Goal: Check status: Check status

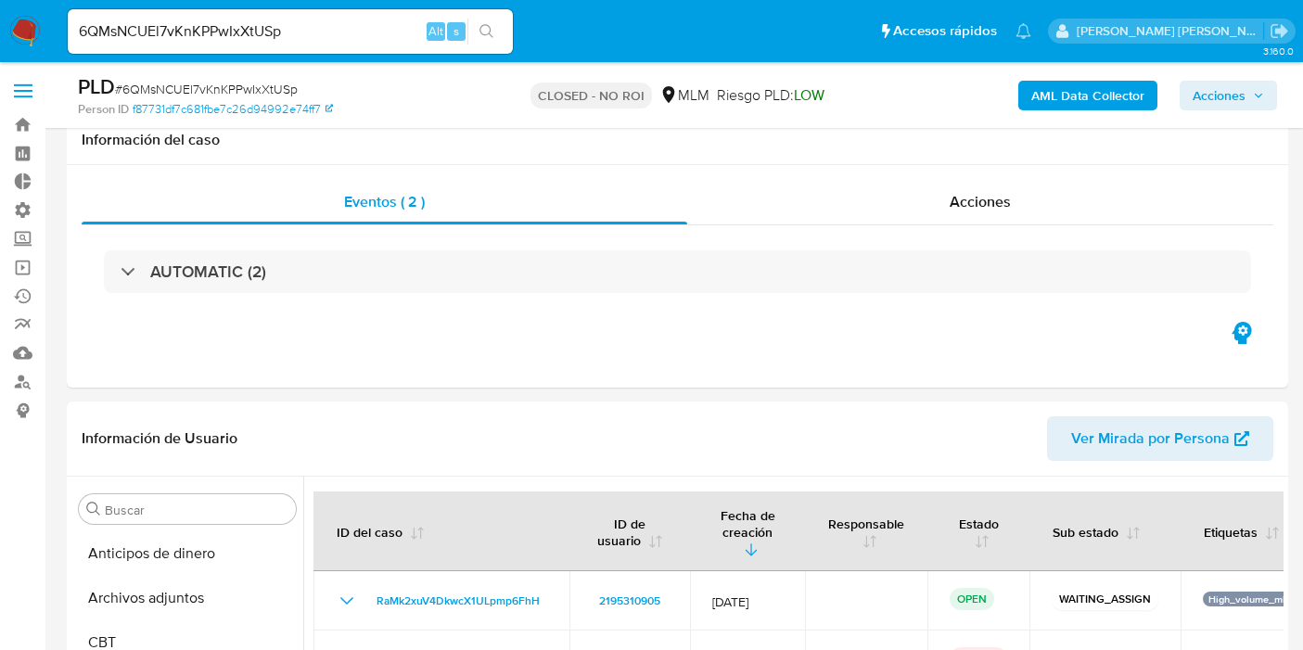
select select "10"
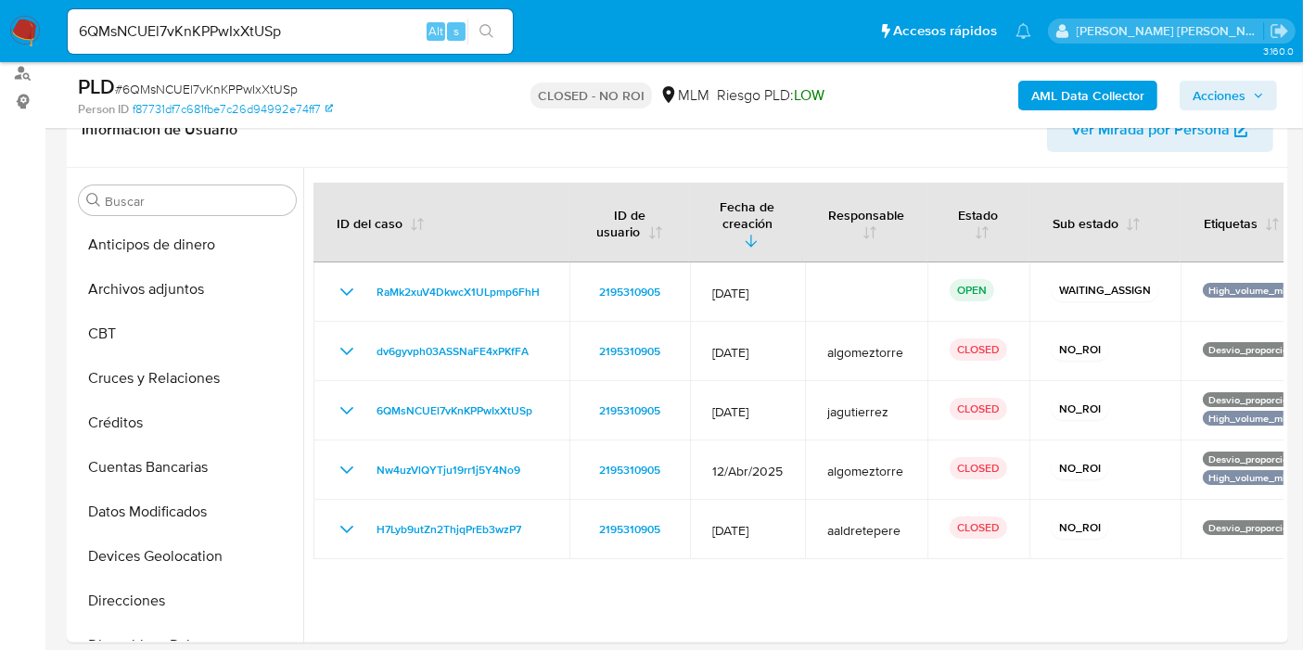
scroll to position [474, 0]
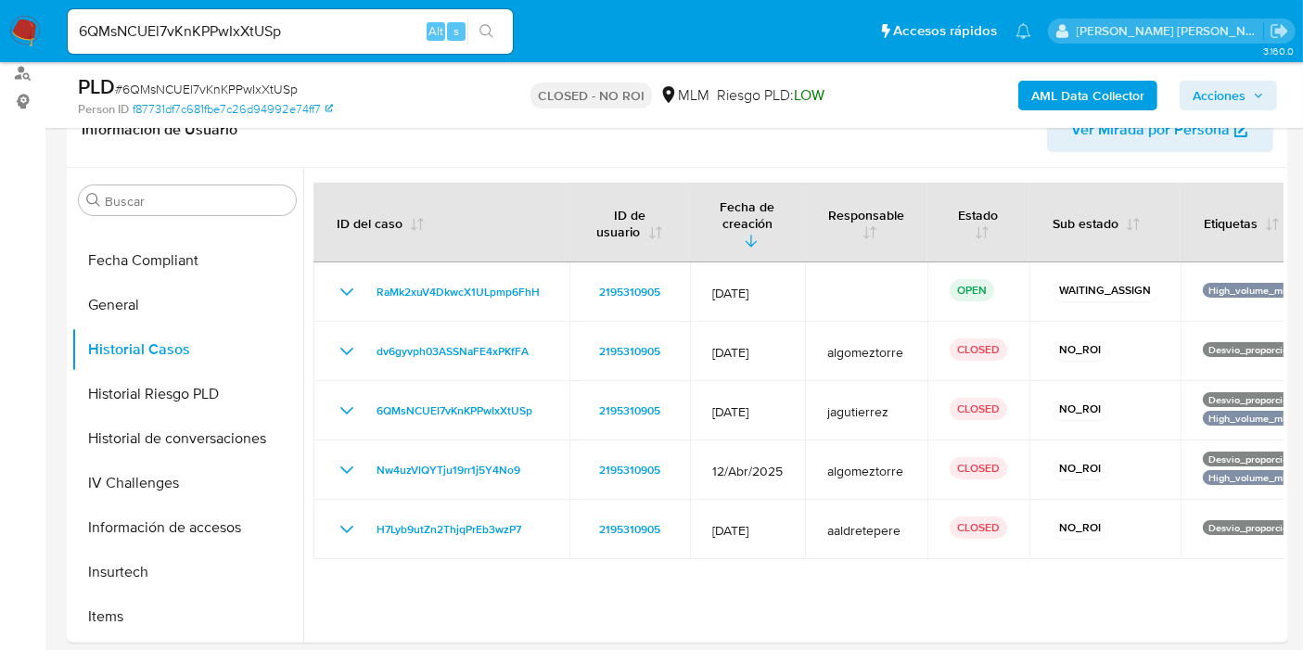
click at [297, 38] on input "6QMsNCUEl7vKnKPPwIxXtUSp" at bounding box center [290, 31] width 445 height 24
paste input "ixQgSKo6mlhqbMP1kgYyIYDF"
type input "ixQgSKo6mlhqbMP1kgYyIYDF"
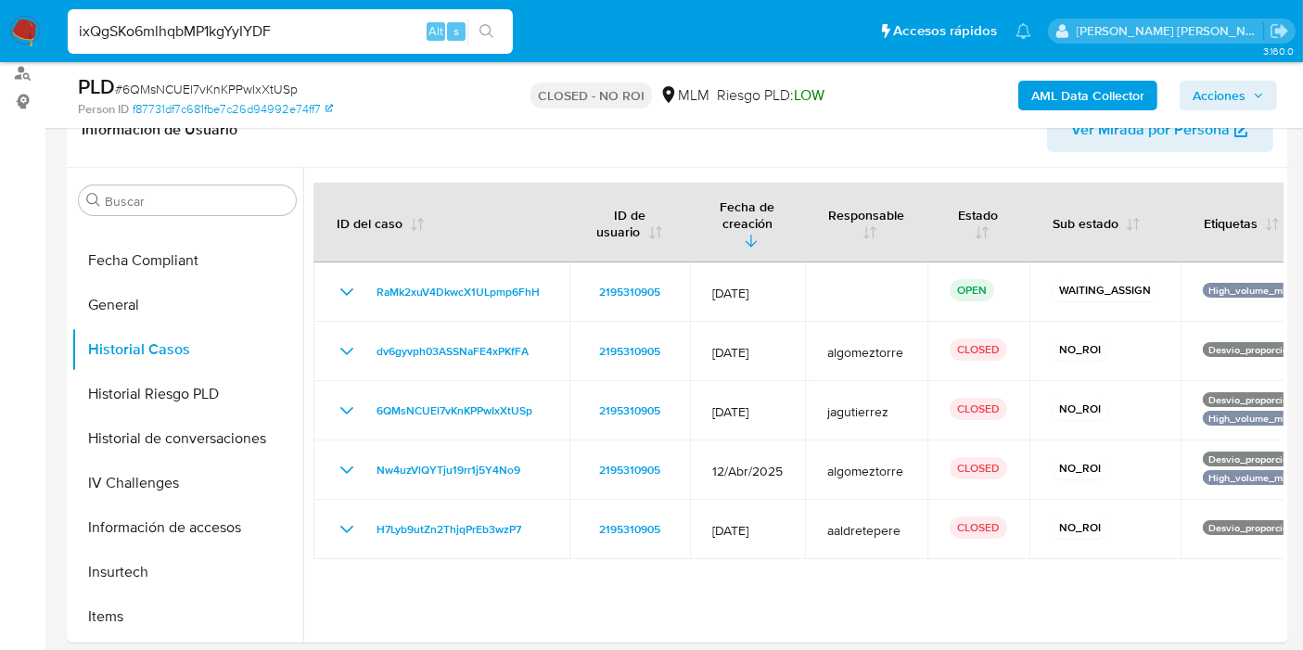
click at [475, 28] on button "search-icon" at bounding box center [487, 32] width 38 height 26
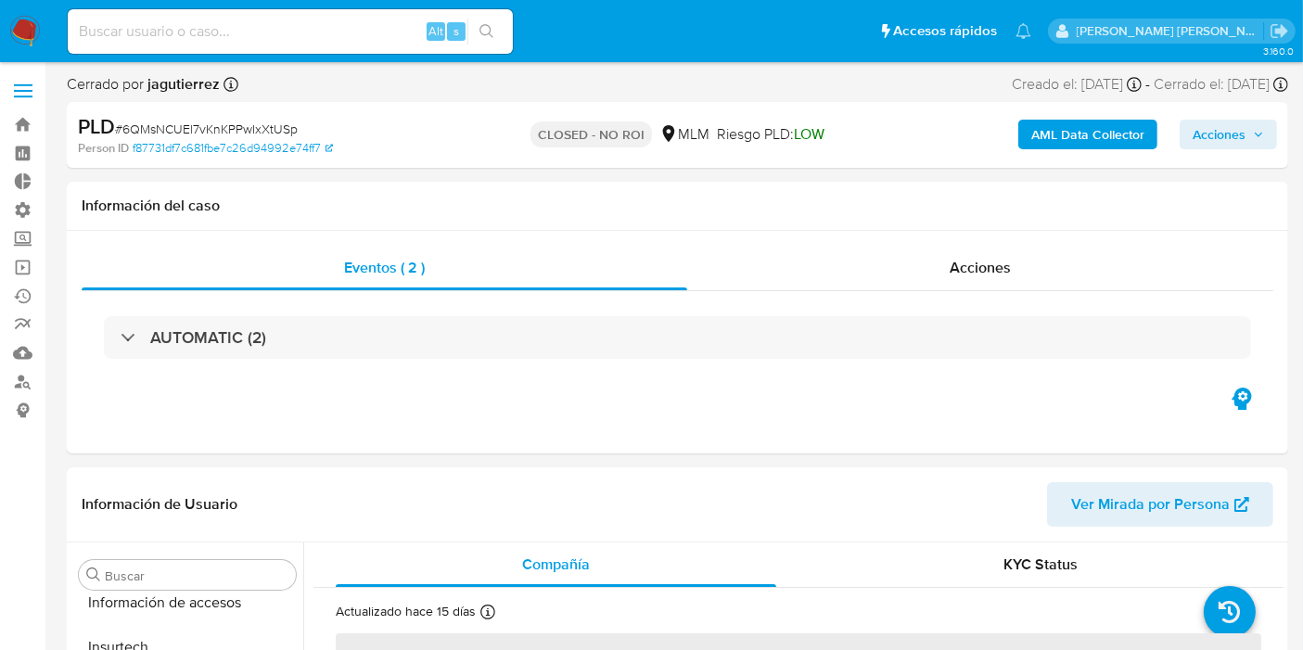
scroll to position [783, 0]
click at [298, 25] on input at bounding box center [290, 31] width 445 height 24
select select "10"
paste input "ixQgSKo6mlhqbMP1kgYyIYDF"
type input "ixQgSKo6mlhqbMP1kgYyIYDF"
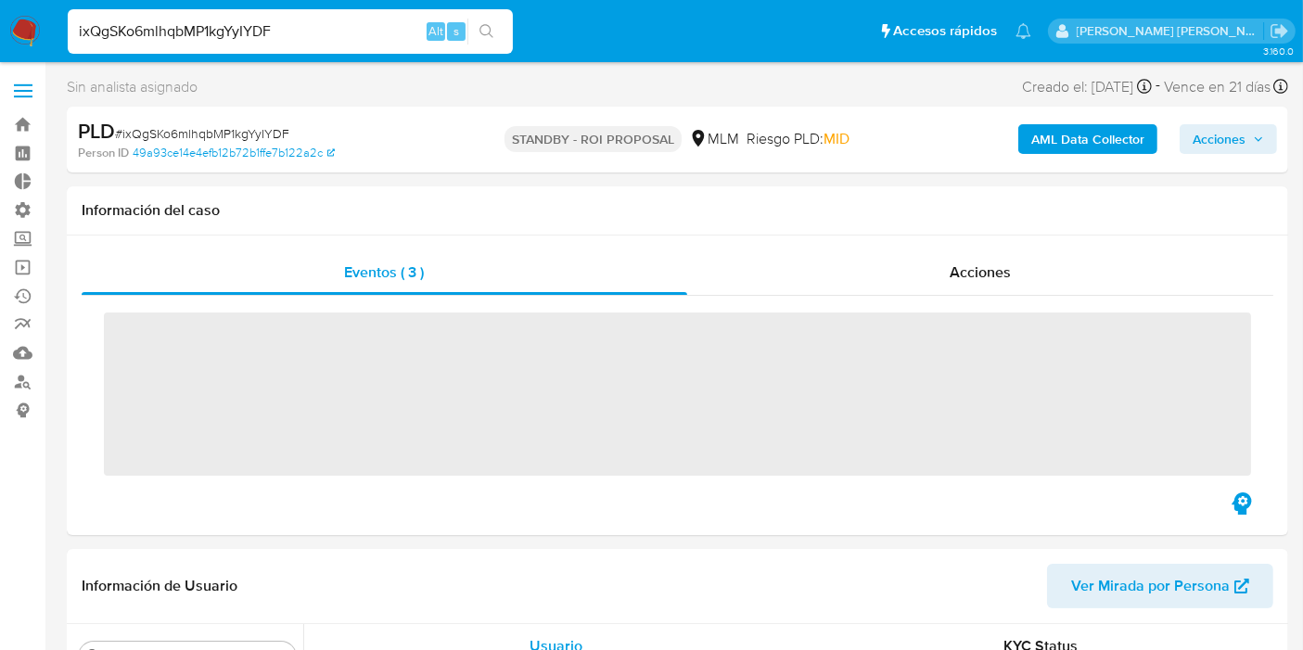
scroll to position [783, 0]
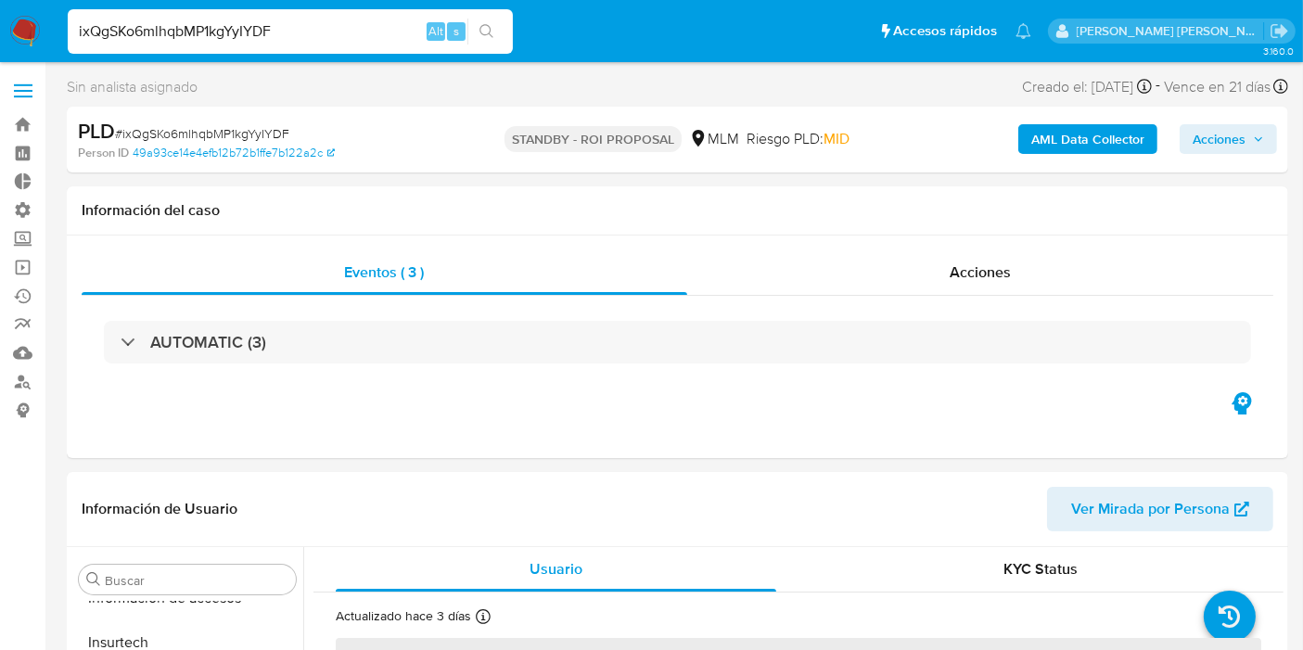
select select "10"
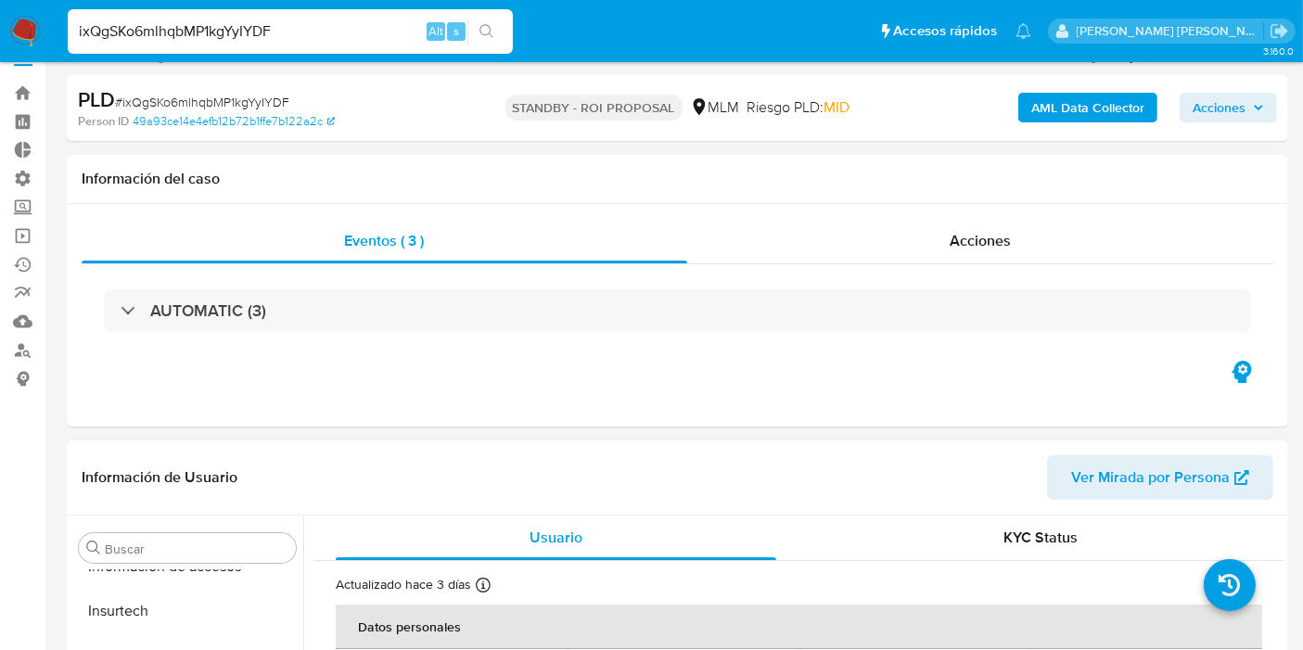
scroll to position [0, 0]
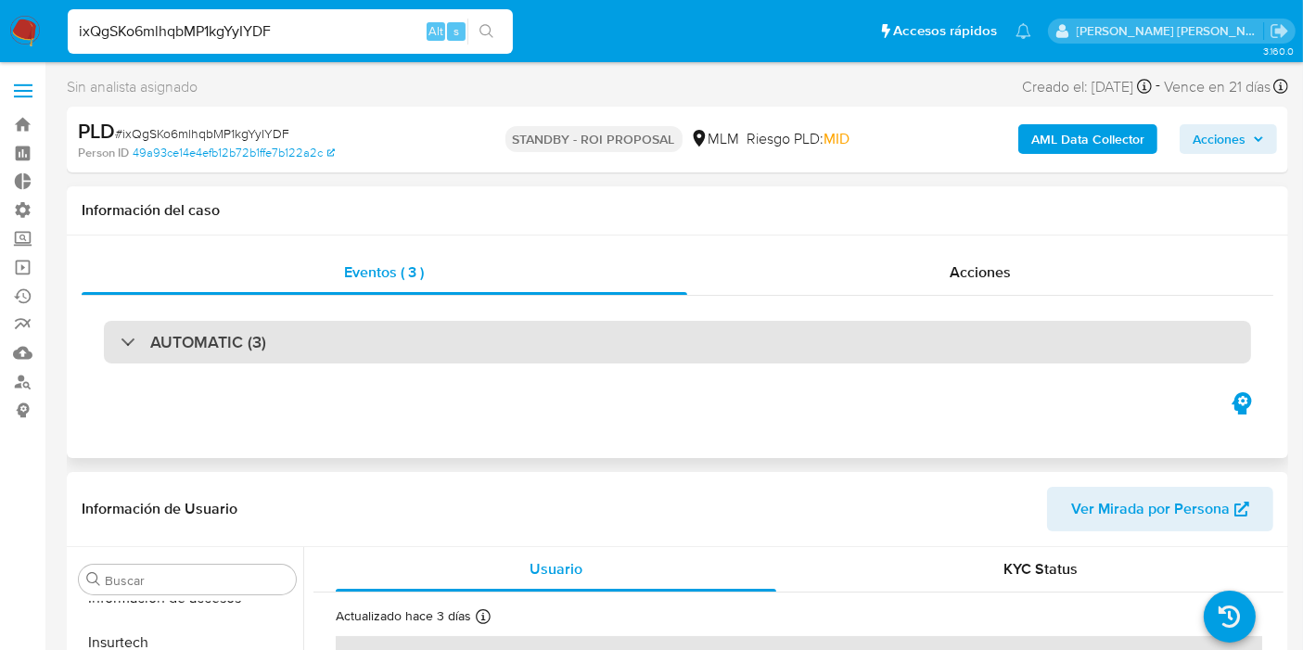
click at [601, 353] on div "AUTOMATIC (3)" at bounding box center [678, 342] width 1148 height 43
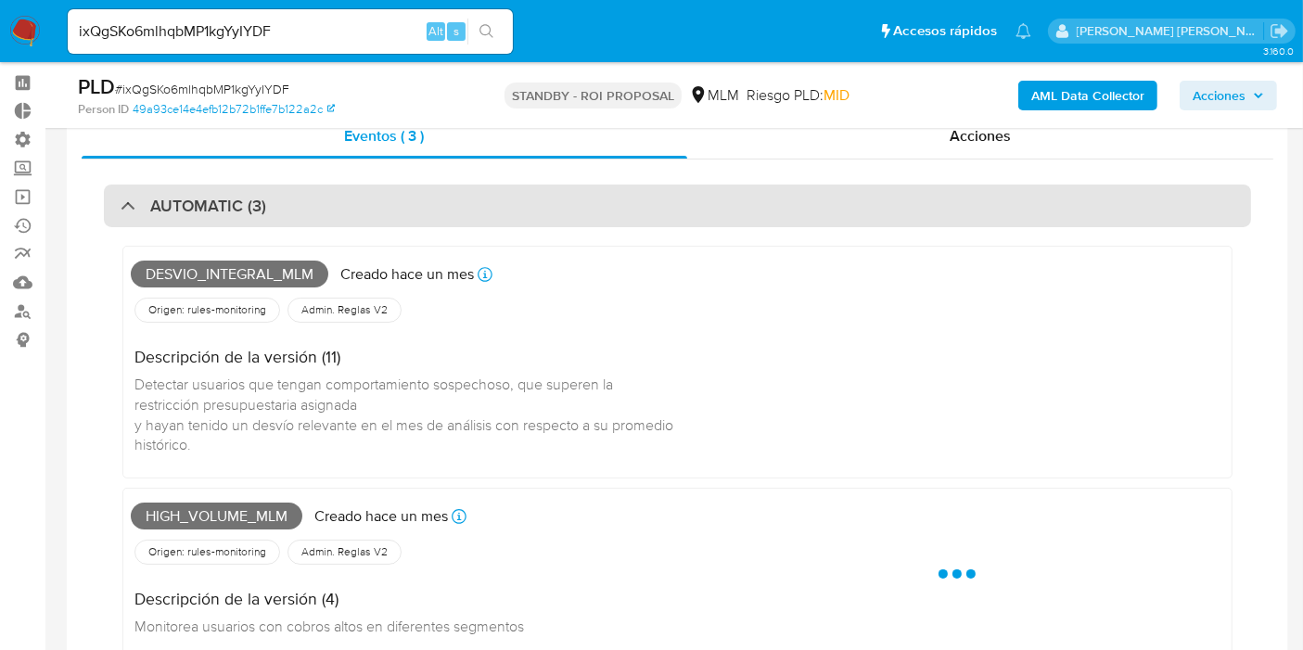
scroll to position [103, 0]
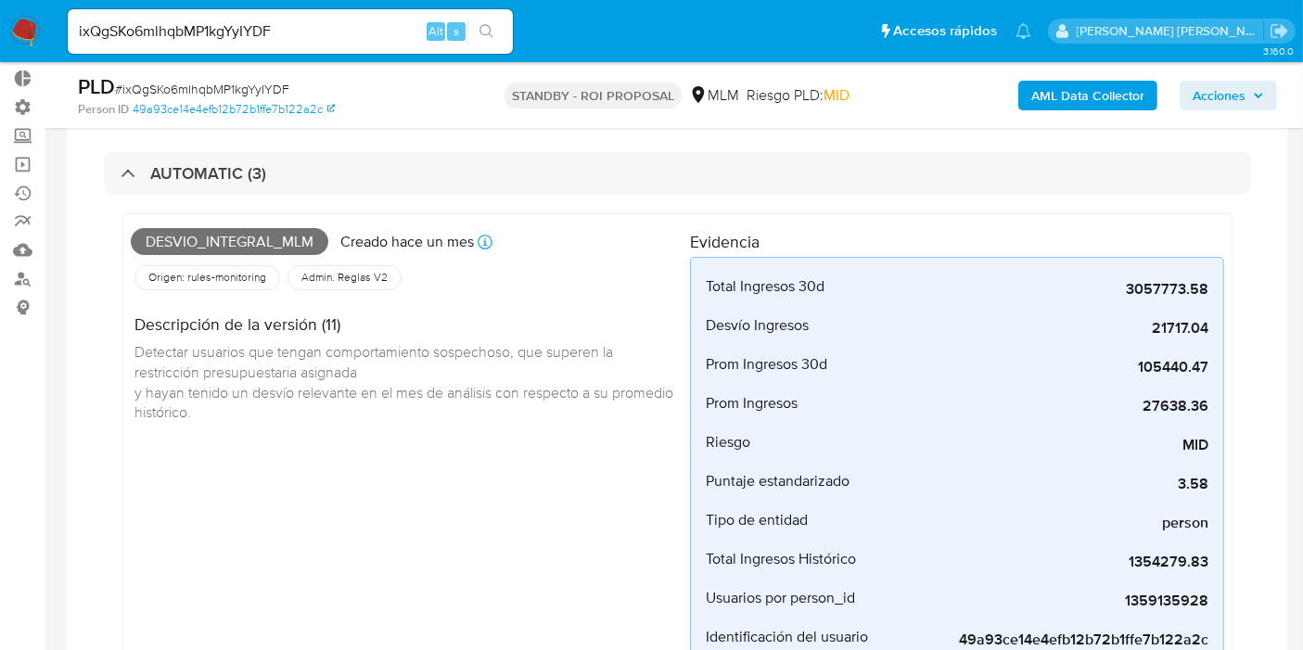
click at [282, 243] on span "Desvio_integral_mlm" at bounding box center [230, 242] width 198 height 28
click at [277, 306] on div "Descripción de la versión (11) Detectar usuarios que [PERSON_NAME] comportamien…" at bounding box center [410, 366] width 559 height 144
click at [343, 270] on span "Admin. Reglas V2" at bounding box center [345, 277] width 90 height 15
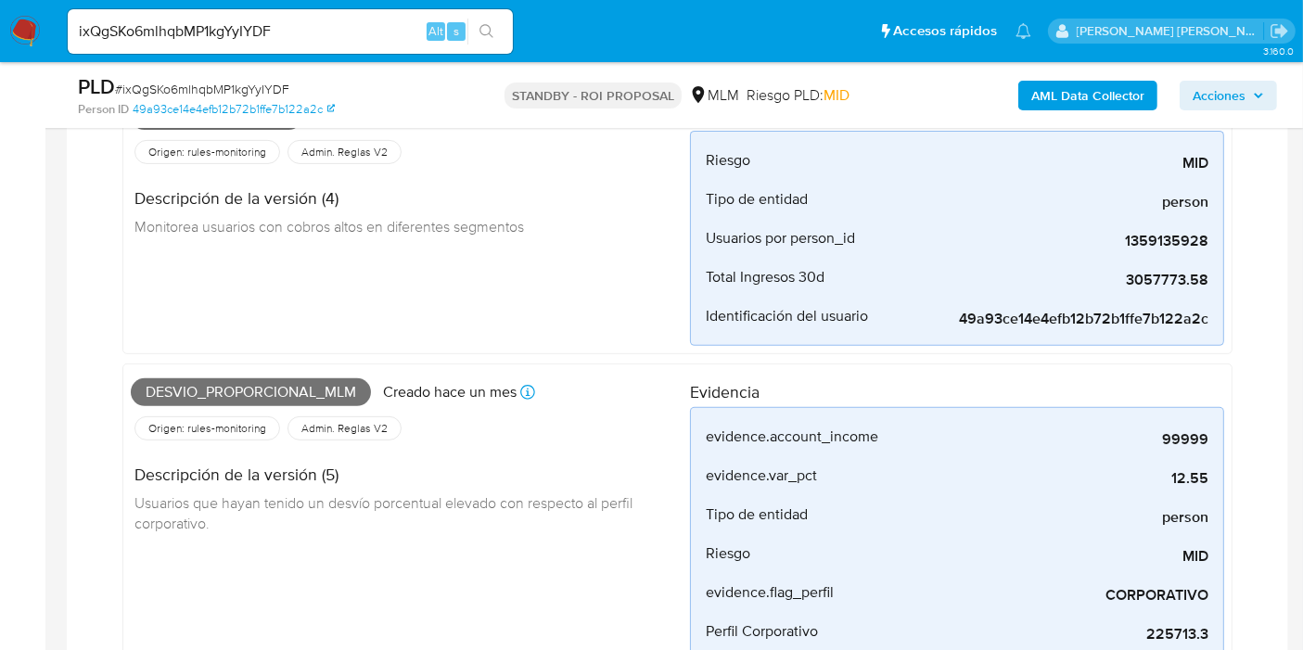
scroll to position [721, 0]
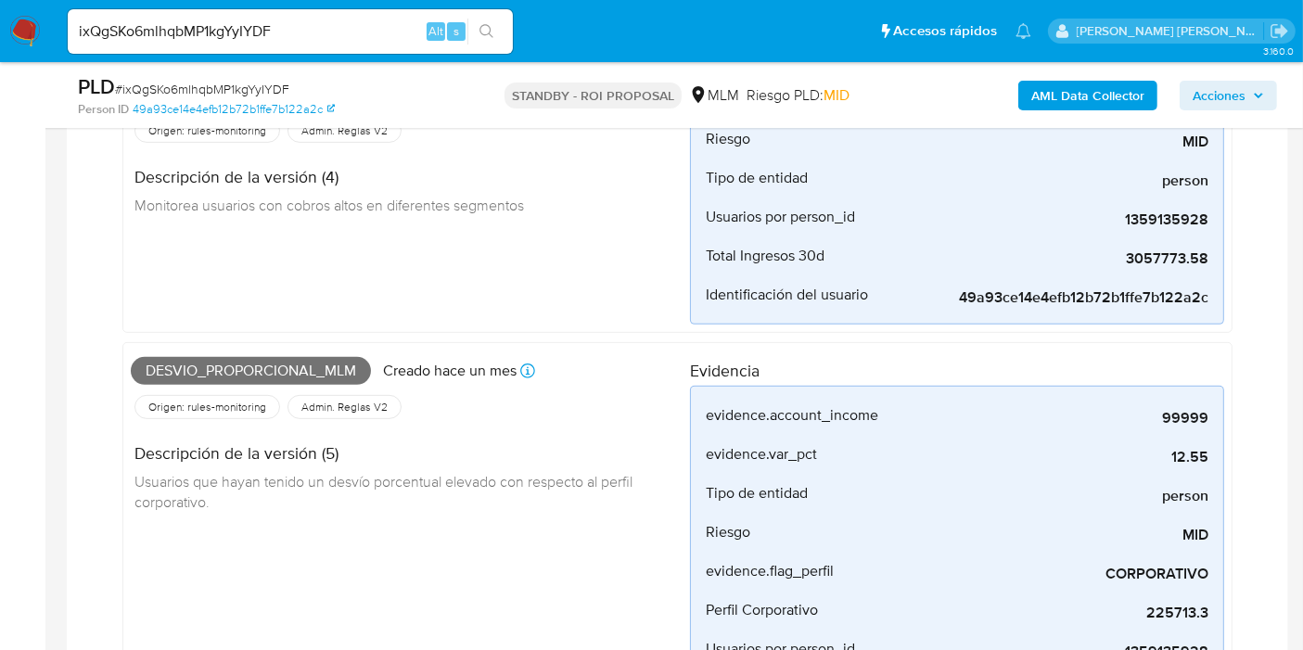
click at [87, 249] on div "AUTOMATIC (3) Desvio_integral_mlm Creado hace un mes Creado: [DATE] 05:13:07 Or…" at bounding box center [678, 164] width 1192 height 1310
